Goal: Transaction & Acquisition: Purchase product/service

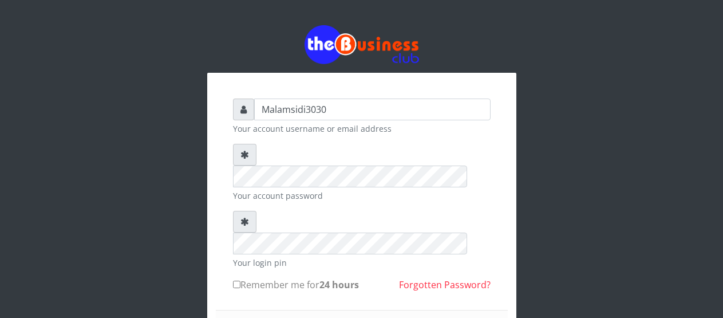
type input "Malamsidi3030"
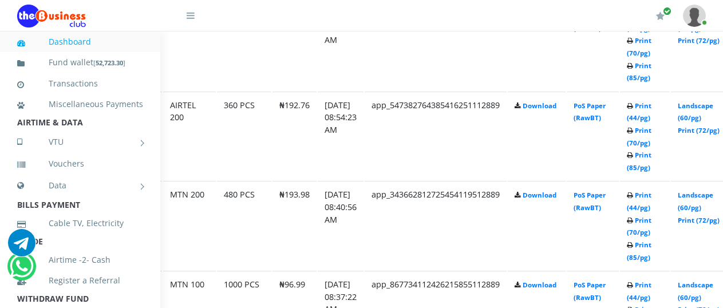
scroll to position [812, 69]
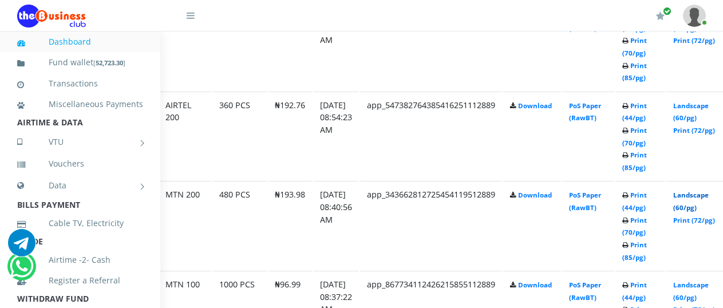
click at [696, 195] on link "Landscape (60/pg)" at bounding box center [690, 201] width 35 height 21
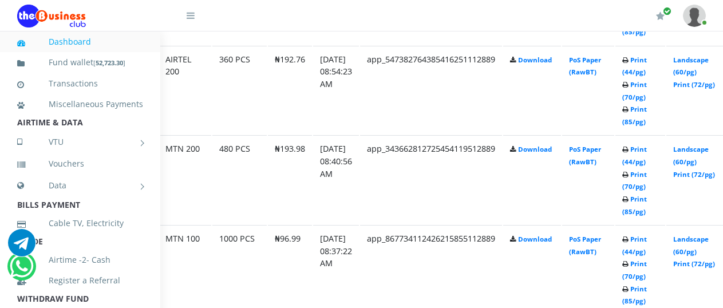
scroll to position [881, 69]
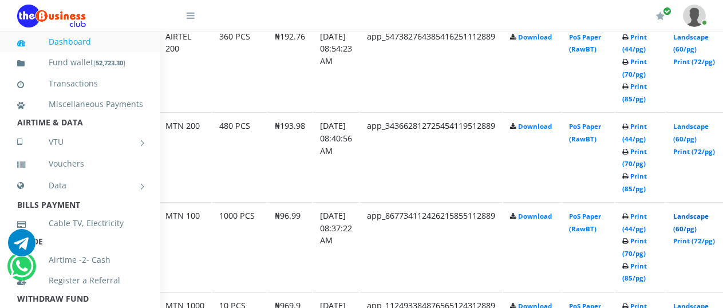
click at [696, 218] on link "Landscape (60/pg)" at bounding box center [690, 222] width 35 height 21
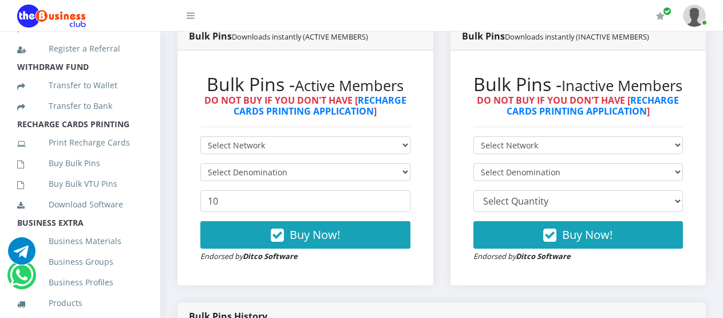
scroll to position [261, 0]
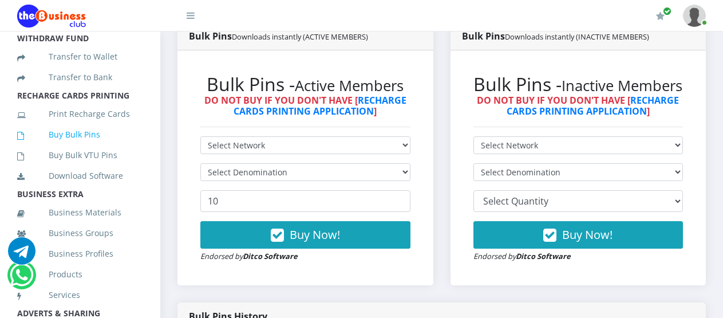
click at [85, 147] on link "Buy Bulk Pins" at bounding box center [80, 134] width 126 height 26
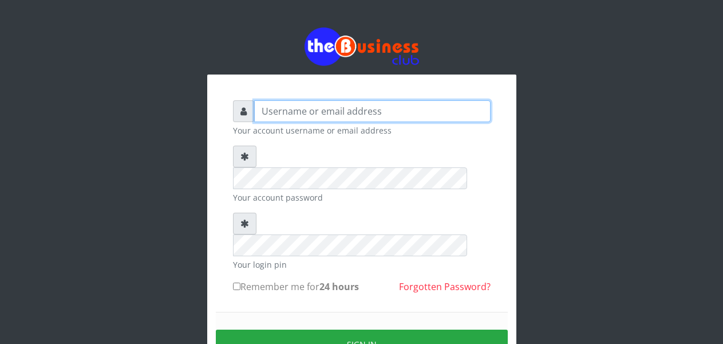
click at [302, 116] on input "text" at bounding box center [372, 111] width 236 height 22
type input "Malamsidi3030"
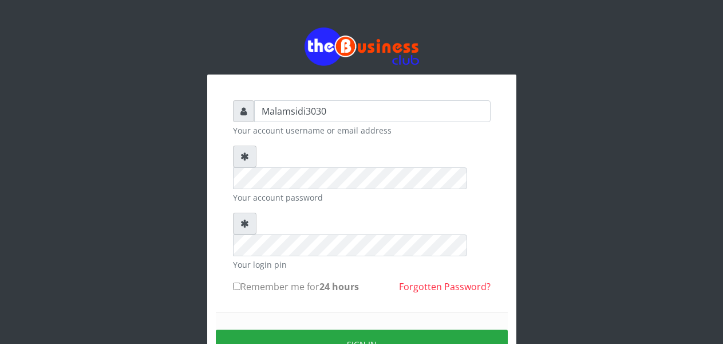
click at [307, 168] on div "Your account password" at bounding box center [362, 174] width 258 height 58
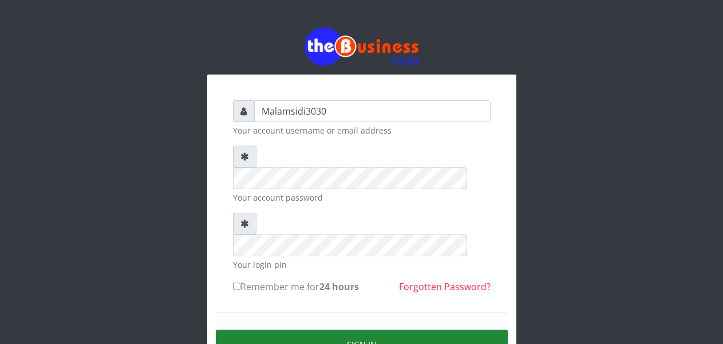
click at [342, 329] on button "Sign in" at bounding box center [362, 343] width 292 height 29
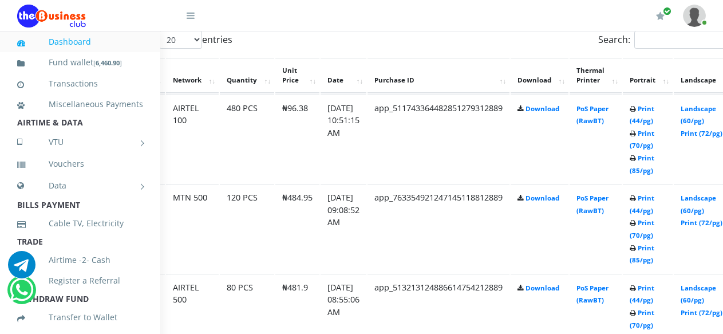
scroll to position [630, 85]
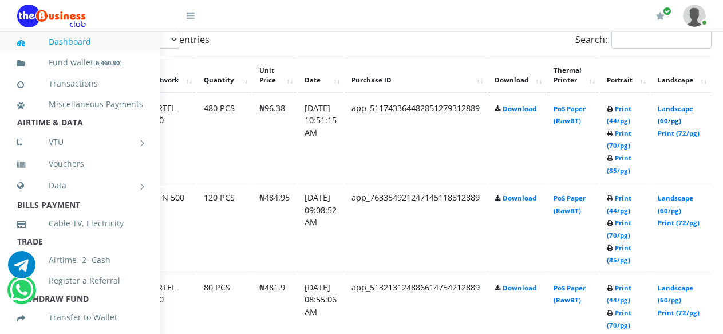
click at [678, 108] on link "Landscape (60/pg)" at bounding box center [675, 114] width 35 height 21
